Goal: Information Seeking & Learning: Learn about a topic

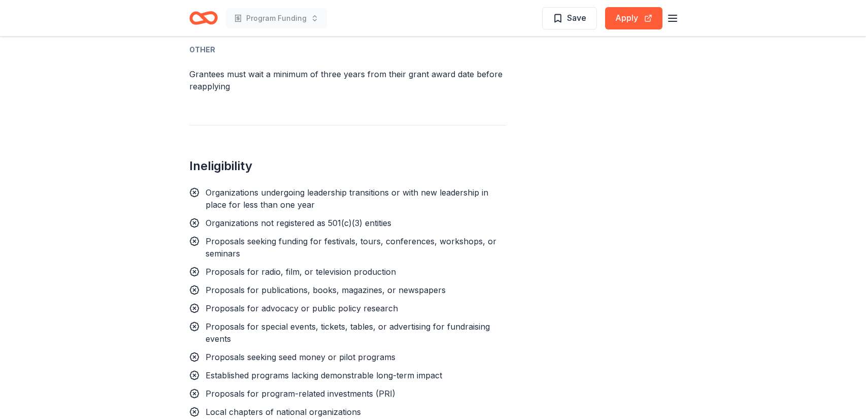
scroll to position [970, 0]
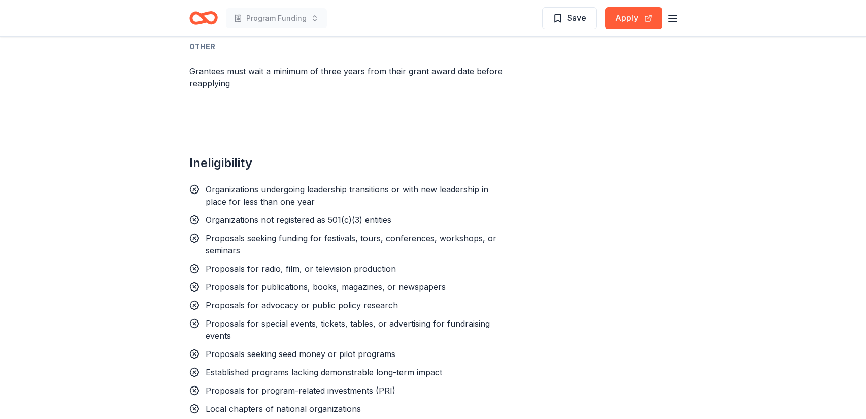
drag, startPoint x: 196, startPoint y: 237, endPoint x: 205, endPoint y: 236, distance: 8.7
click at [205, 236] on div "Proposals seeking funding for festivals, tours, conferences, workshops, or semi…" at bounding box center [347, 244] width 317 height 24
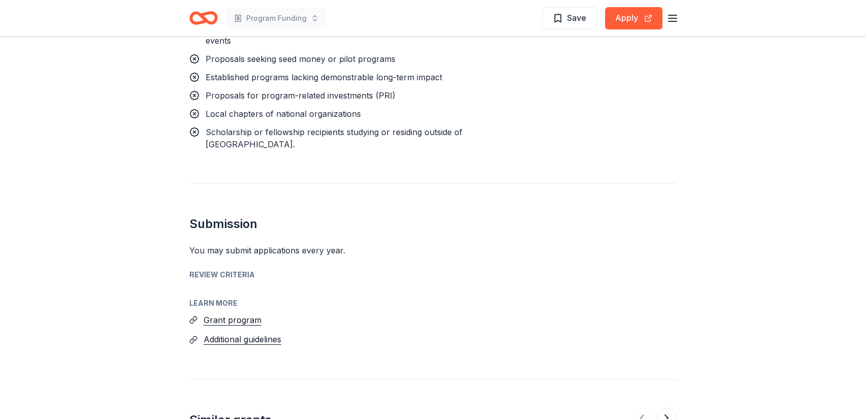
scroll to position [1265, 0]
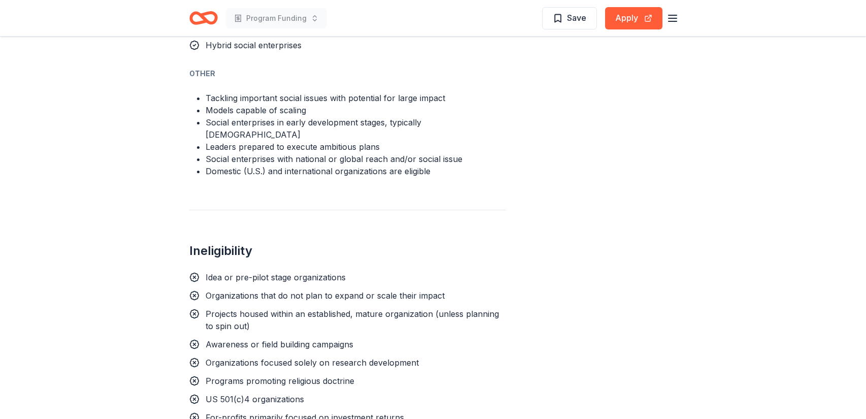
scroll to position [1033, 0]
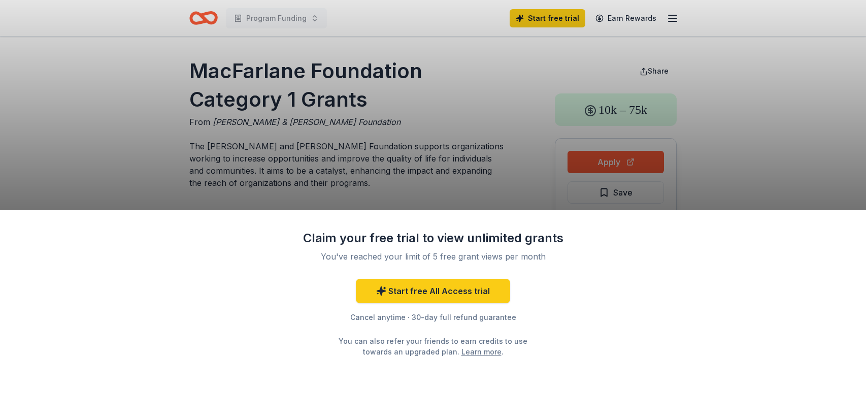
click at [484, 119] on div "Claim your free trial to view unlimited grants You've reached your limit of 5 f…" at bounding box center [433, 209] width 866 height 419
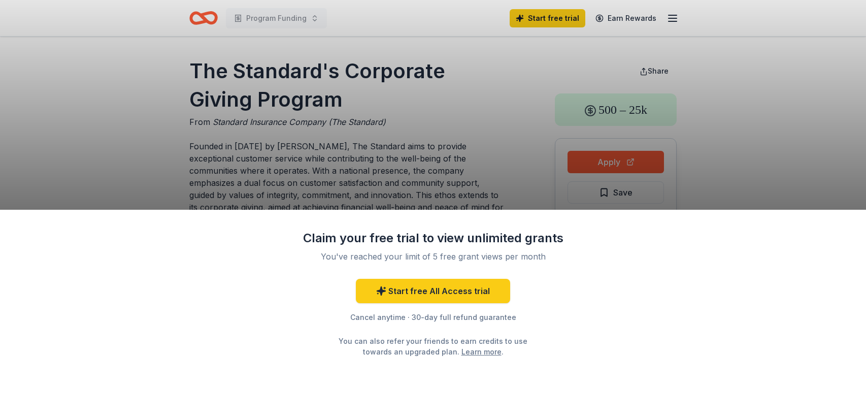
click at [596, 153] on div "Claim your free trial to view unlimited grants You've reached your limit of 5 f…" at bounding box center [433, 209] width 866 height 419
click at [593, 157] on div "Claim your free trial to view unlimited grants You've reached your limit of 5 f…" at bounding box center [433, 209] width 866 height 419
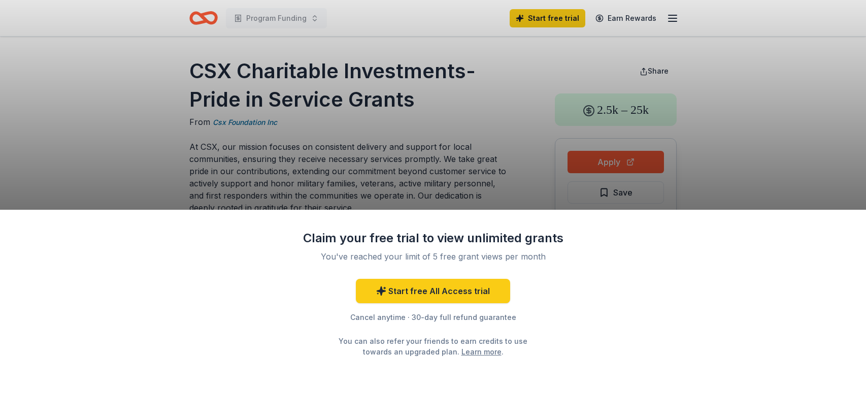
click at [698, 190] on div "Claim your free trial to view unlimited grants You've reached your limit of 5 f…" at bounding box center [433, 209] width 866 height 419
